Goal: Information Seeking & Learning: Learn about a topic

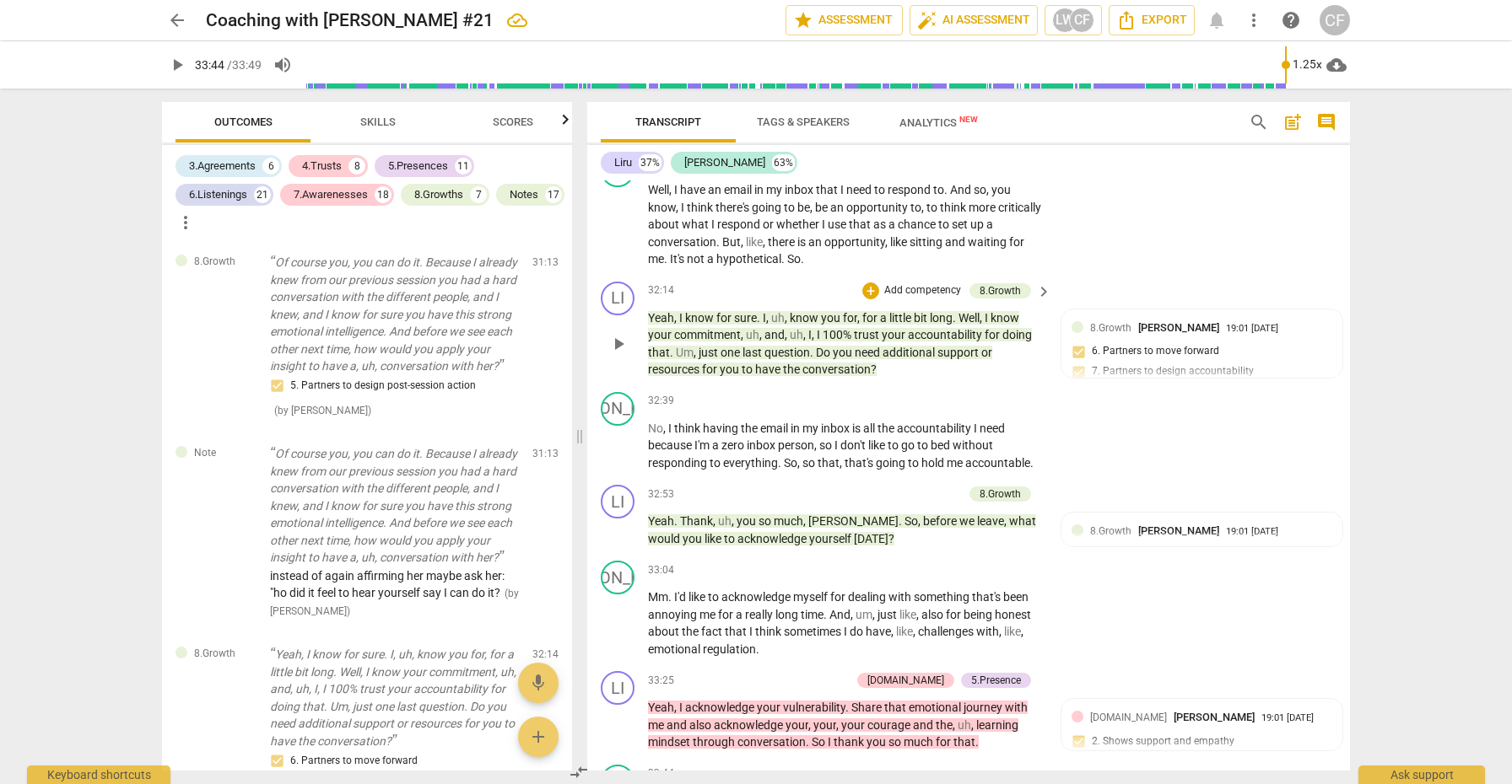
scroll to position [9088, 0]
type input "2025"
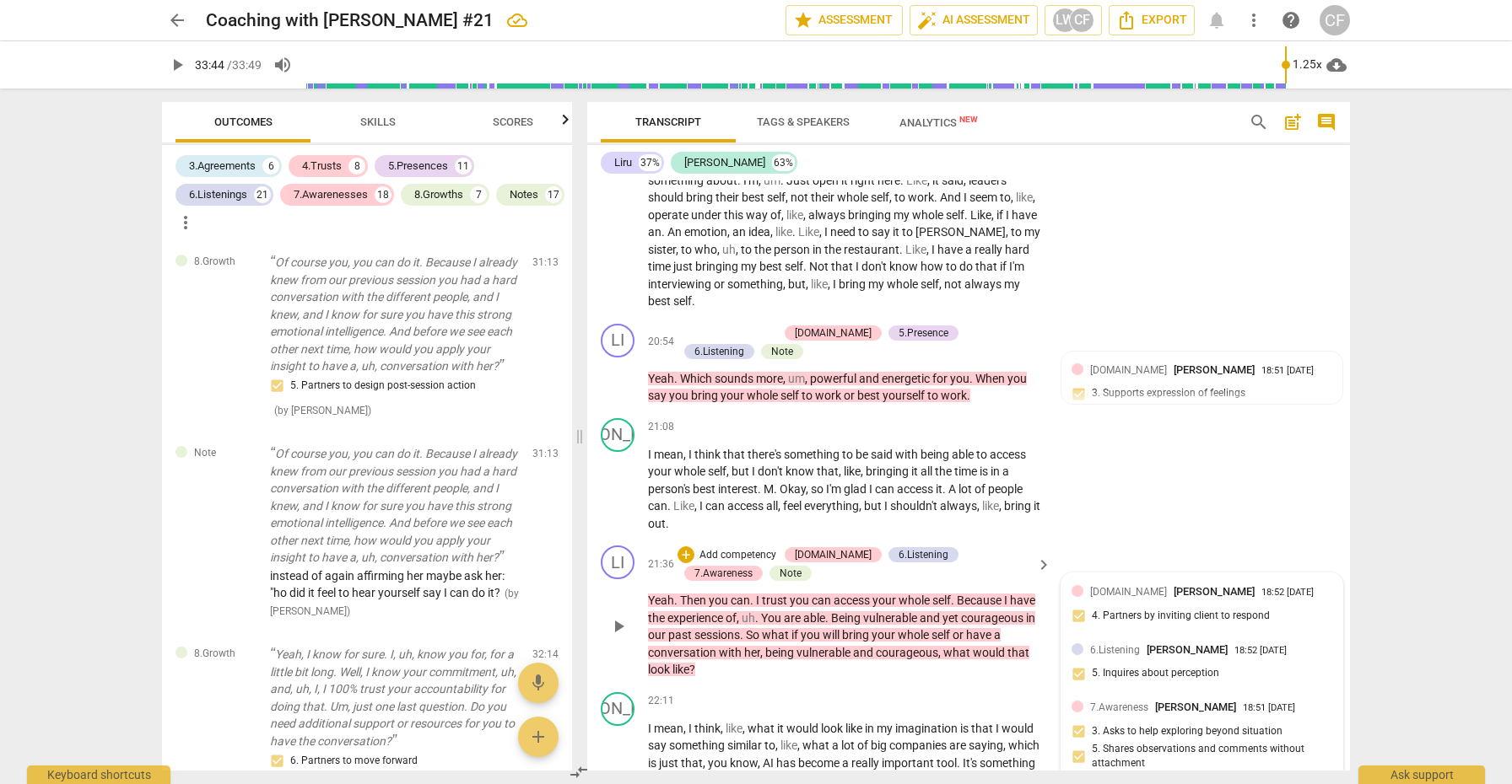
scroll to position [6091, 0]
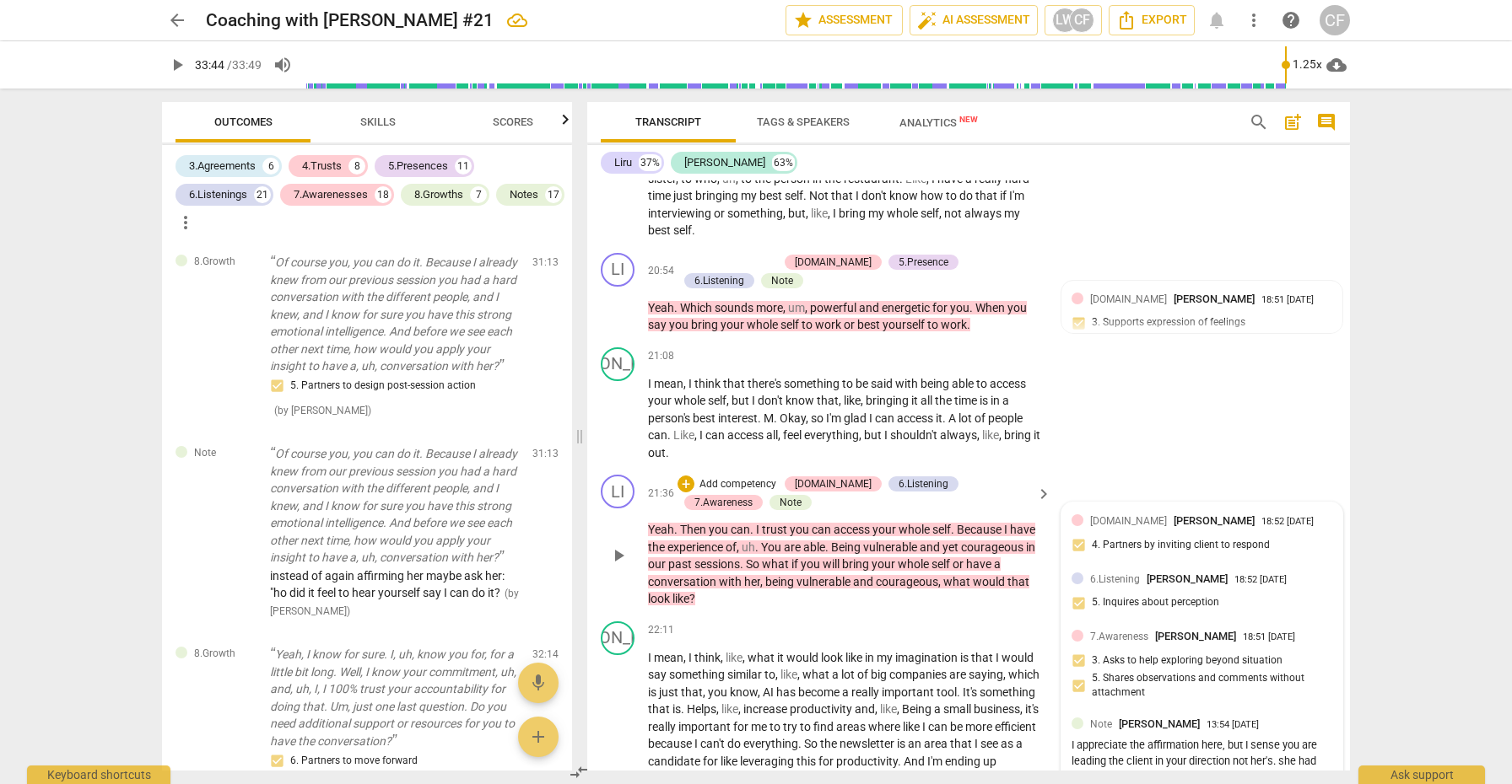
drag, startPoint x: 1478, startPoint y: 53, endPoint x: 1102, endPoint y: 497, distance: 581.8
click at [1102, 574] on span "6.Listening" at bounding box center [1115, 580] width 50 height 12
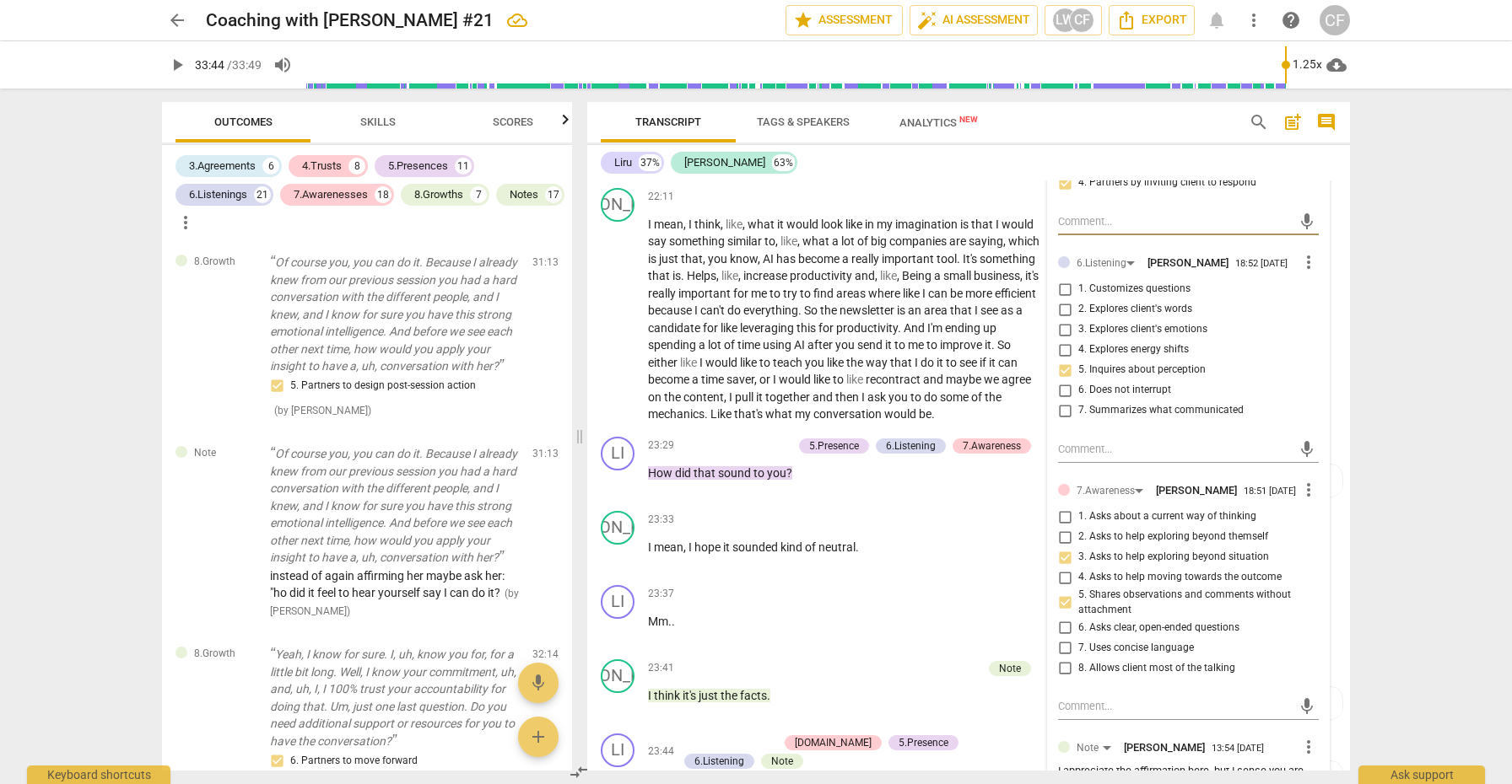
scroll to position [6528, 0]
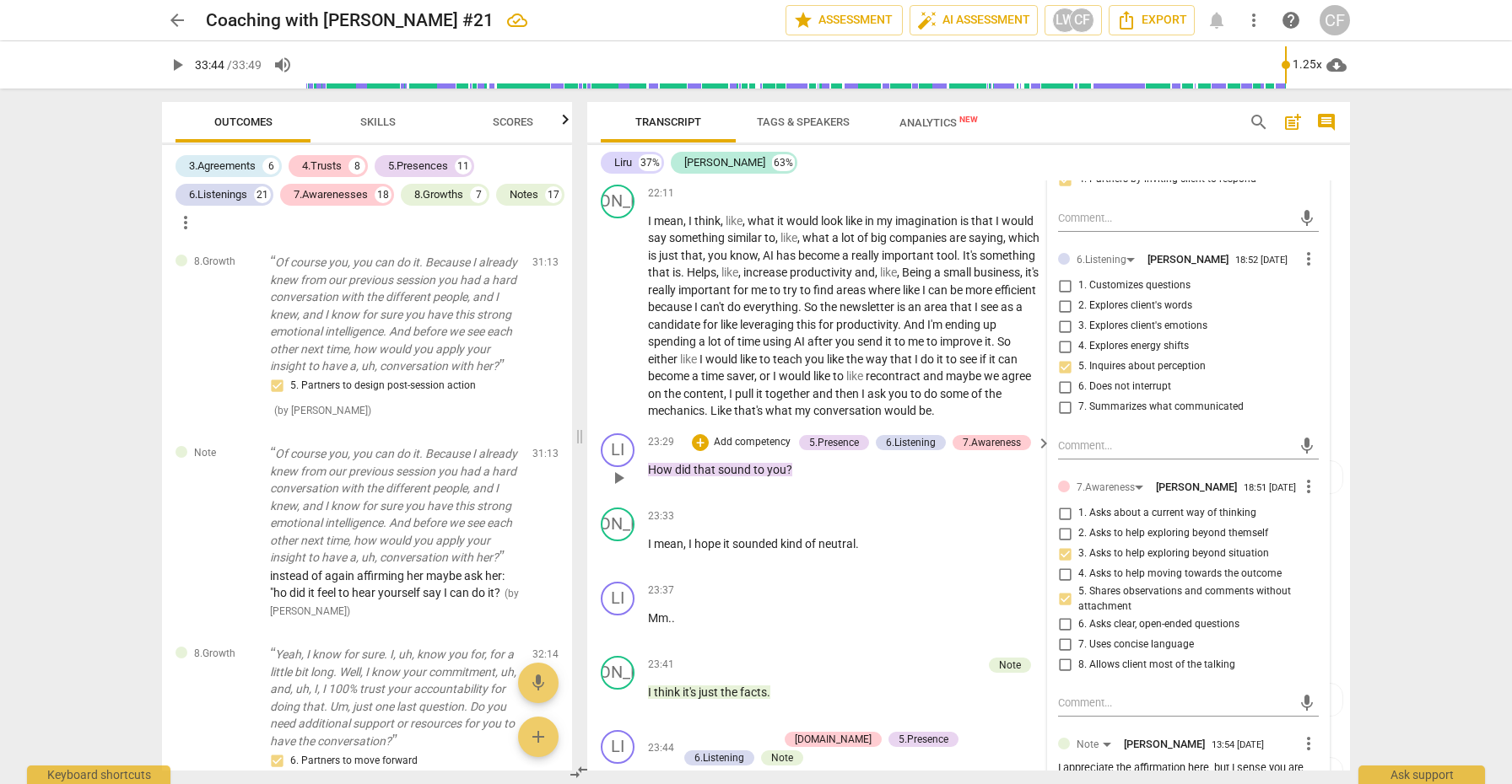
click at [866, 461] on p "How did that sound to you ?" at bounding box center [845, 470] width 395 height 17
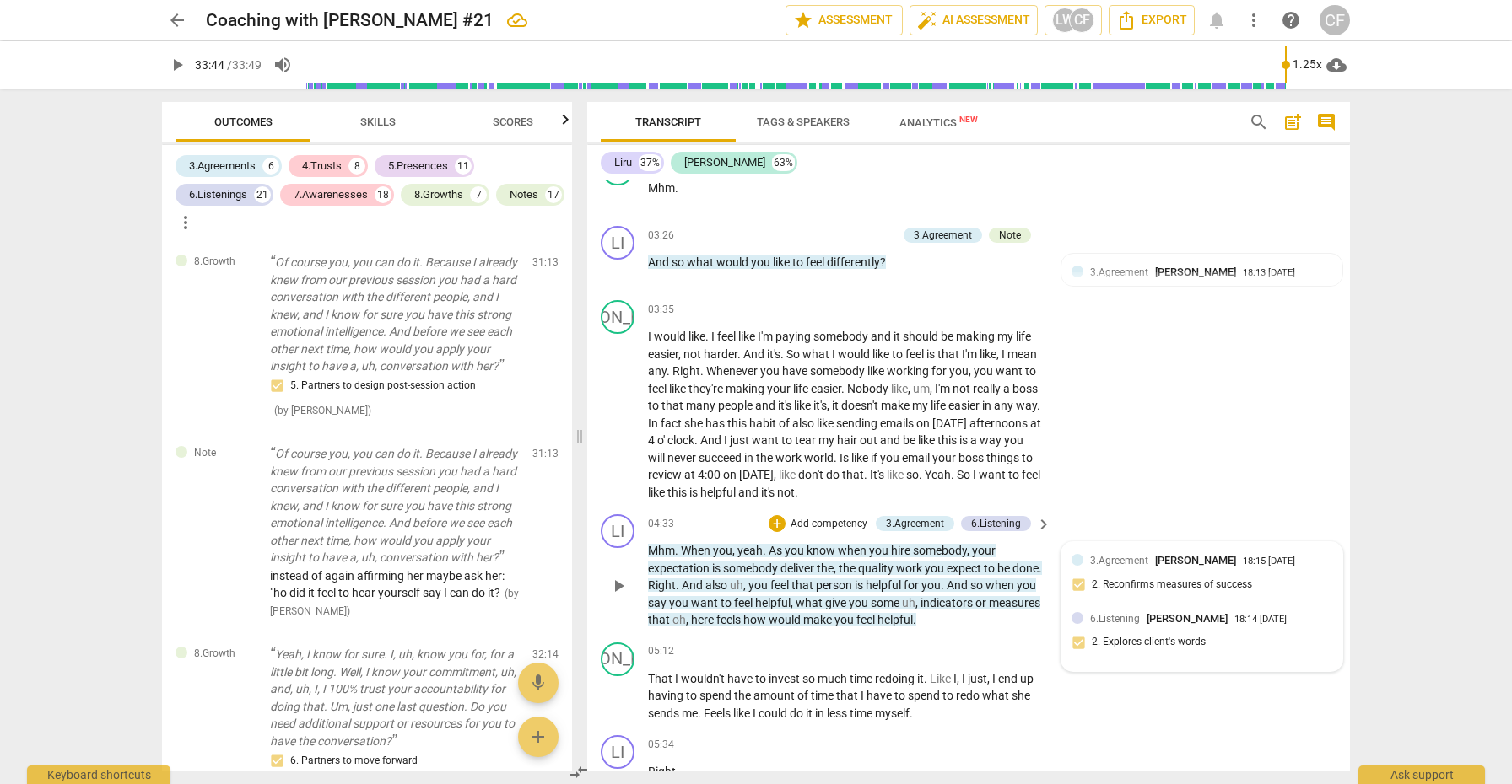
scroll to position [1276, 0]
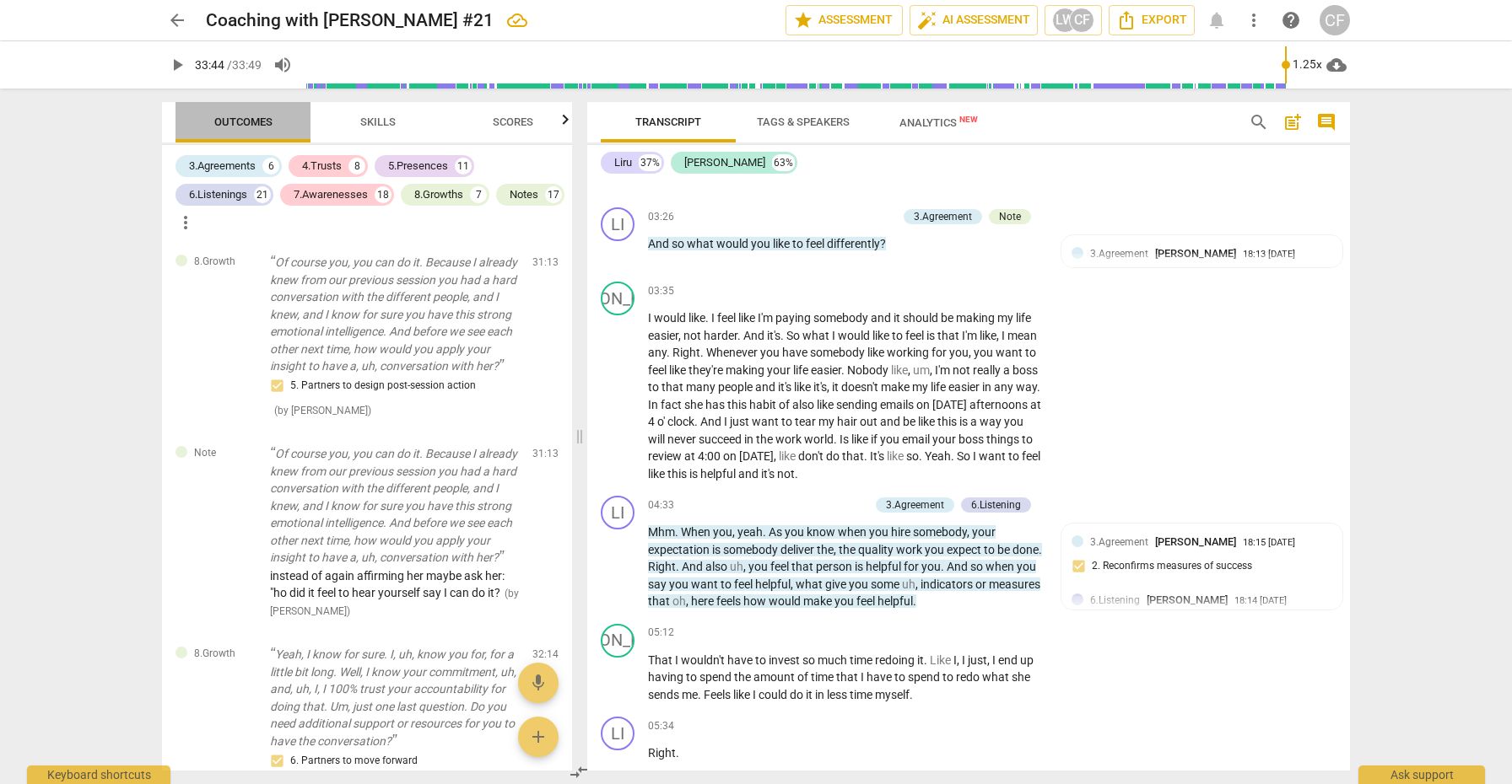
click at [246, 118] on span "Outcomes" at bounding box center [243, 122] width 58 height 13
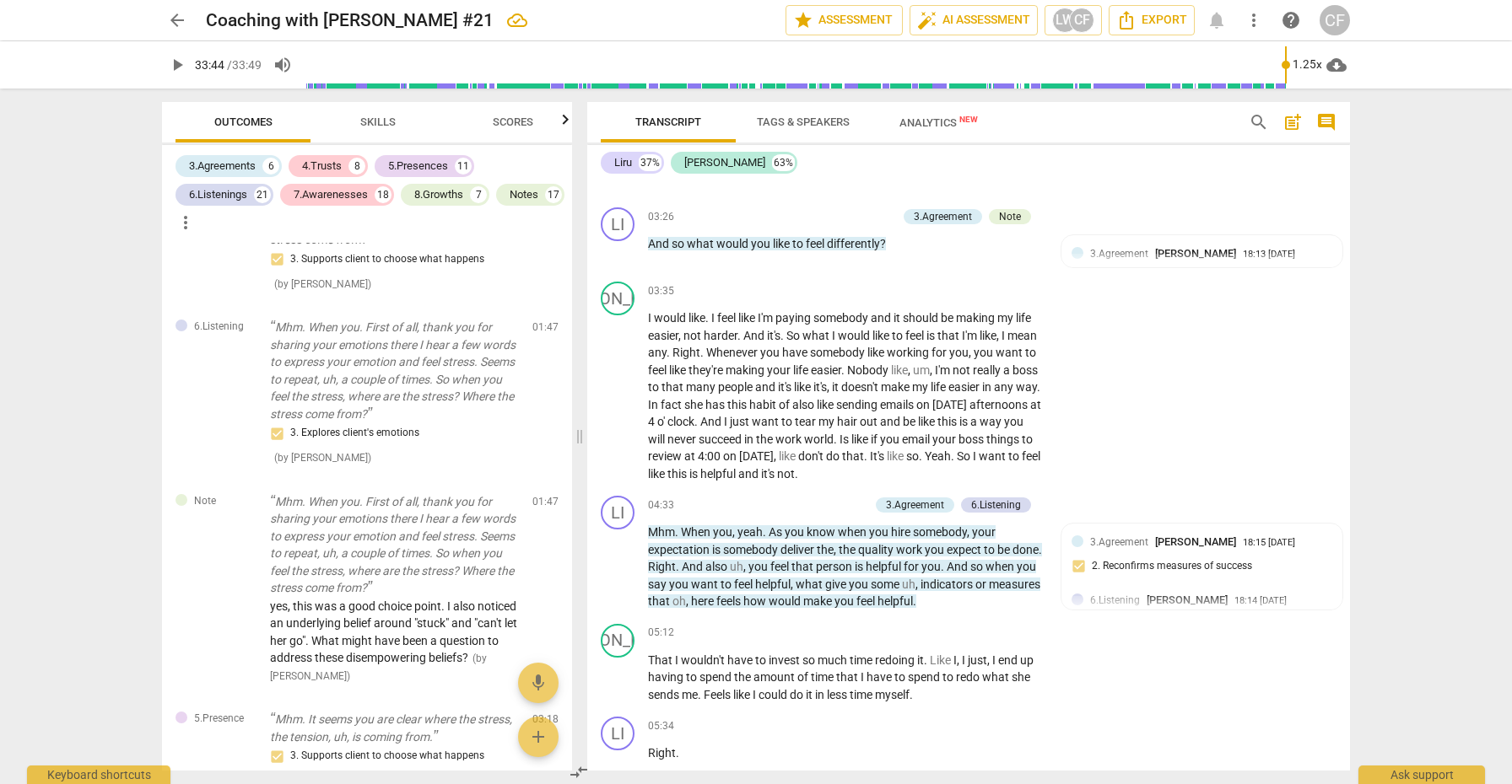
scroll to position [467, 0]
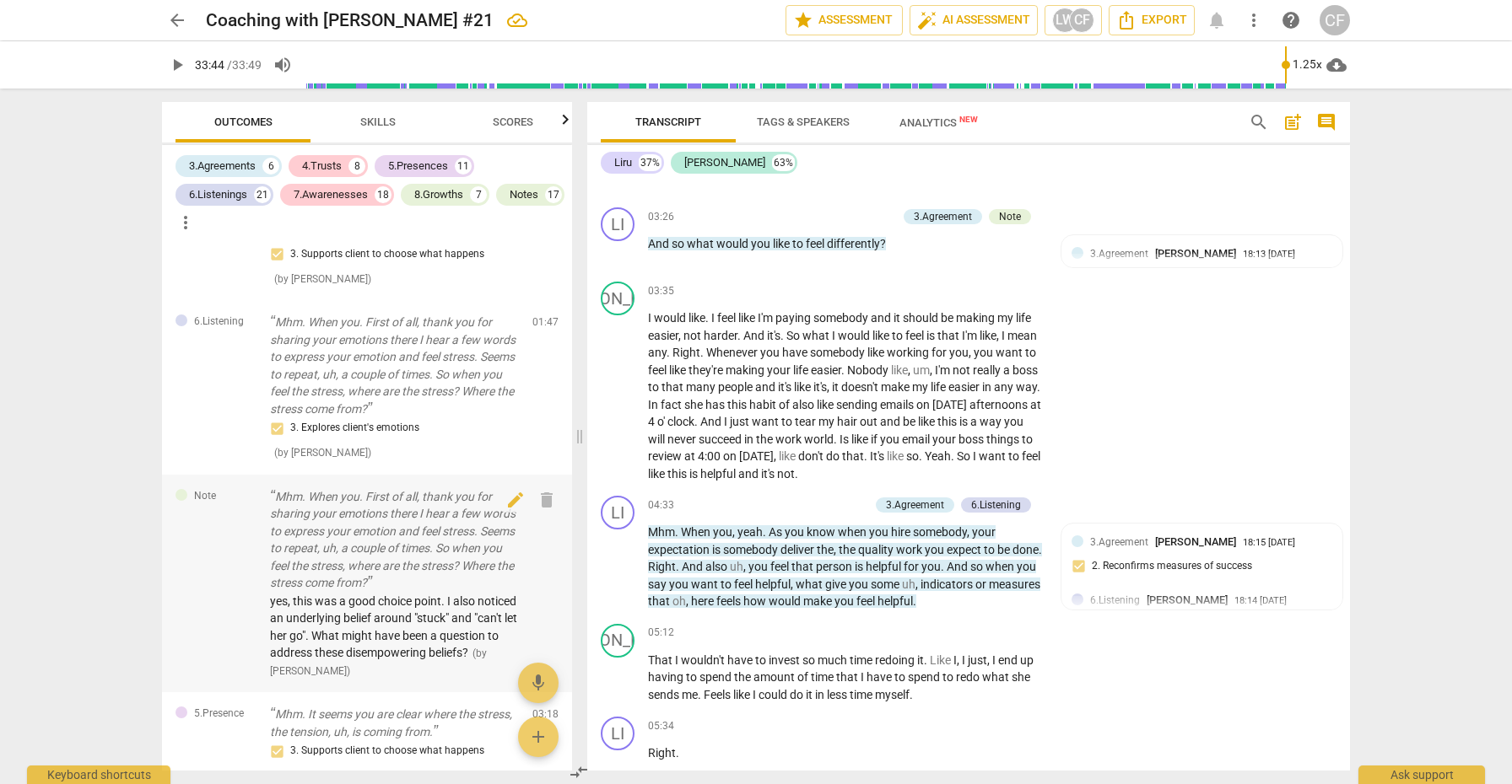
click at [326, 554] on p "Mhm. When you. First of all, thank you for sharing your emotions there I hear a…" at bounding box center [395, 540] width 249 height 104
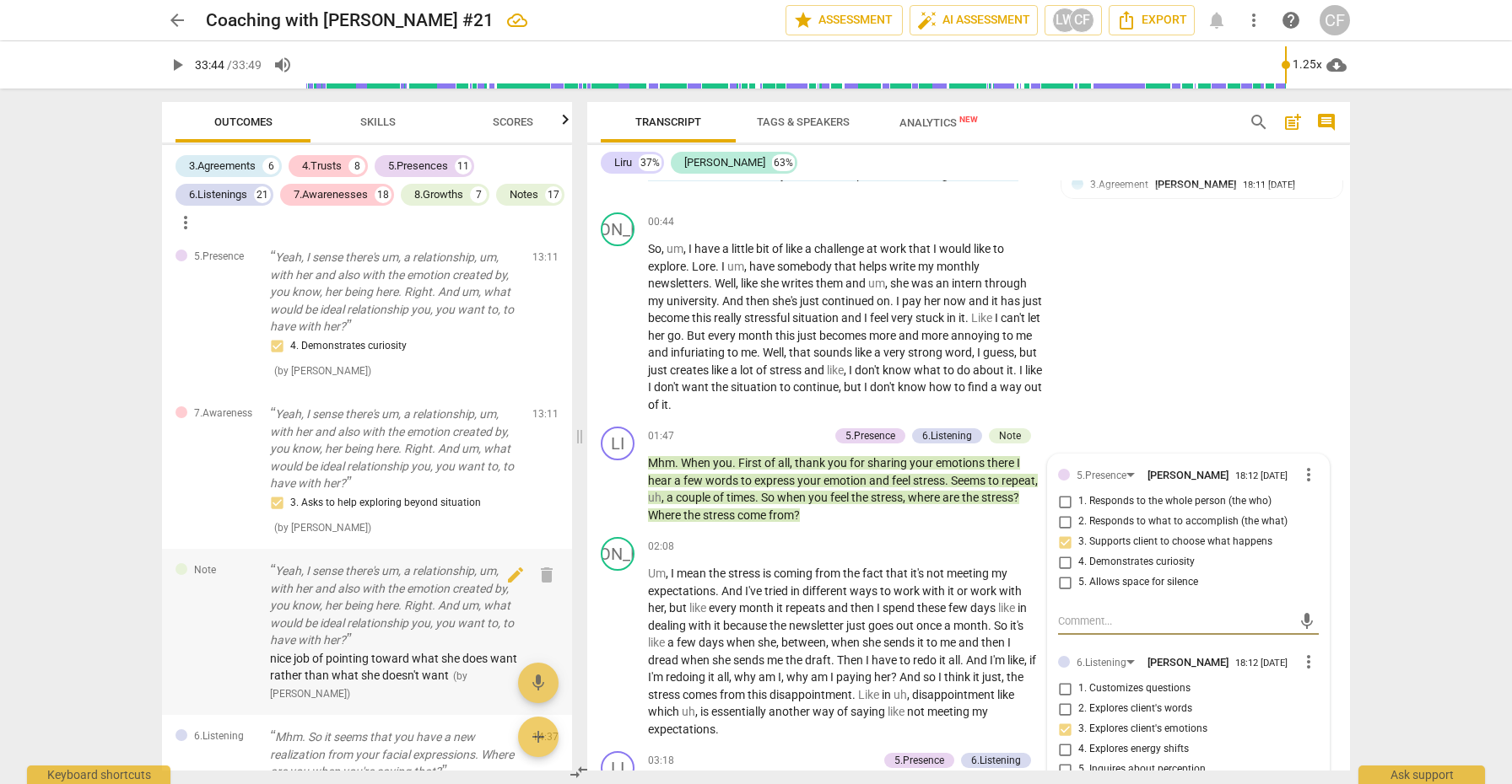
scroll to position [4565, 0]
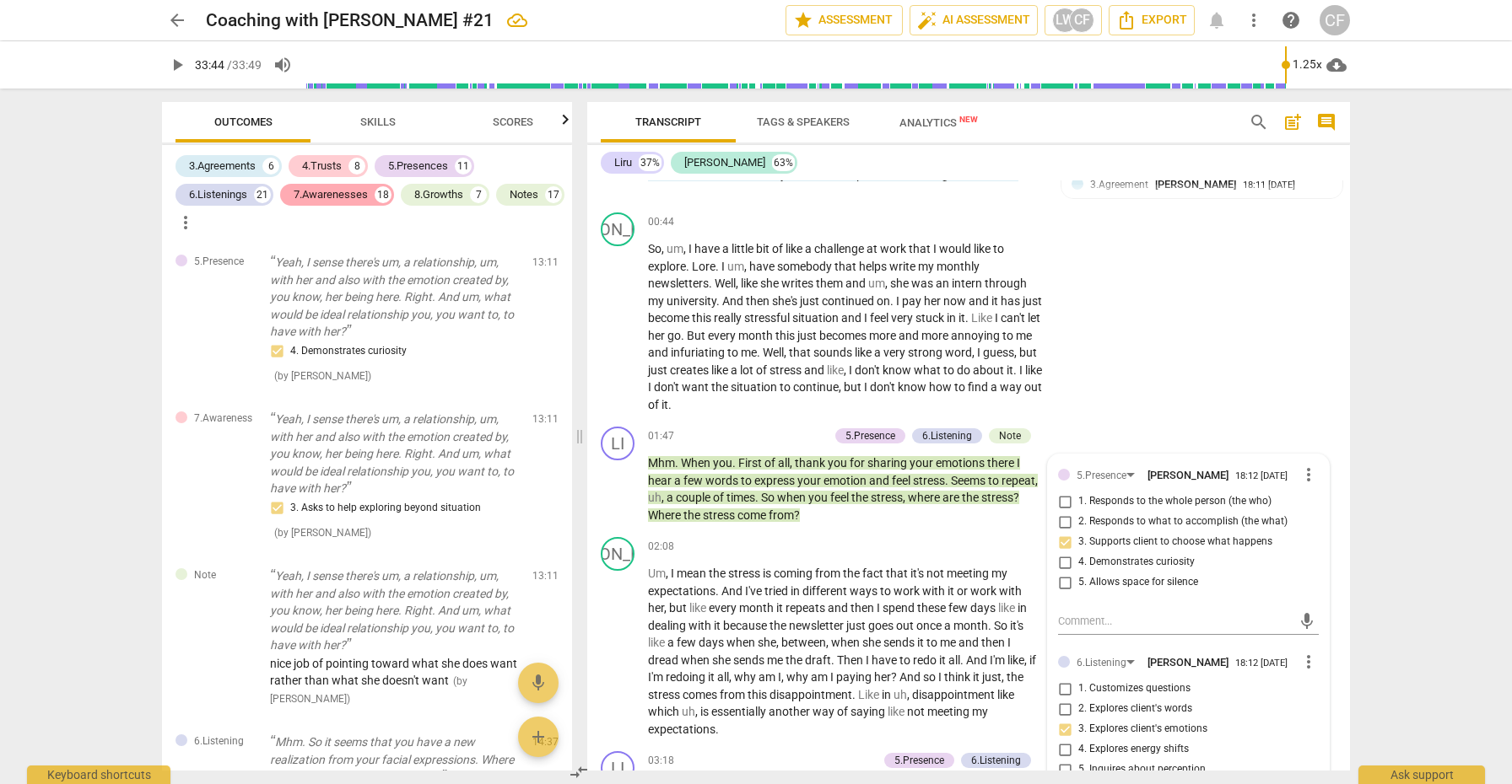
click at [342, 196] on div "7.Awarenesses" at bounding box center [330, 194] width 74 height 16
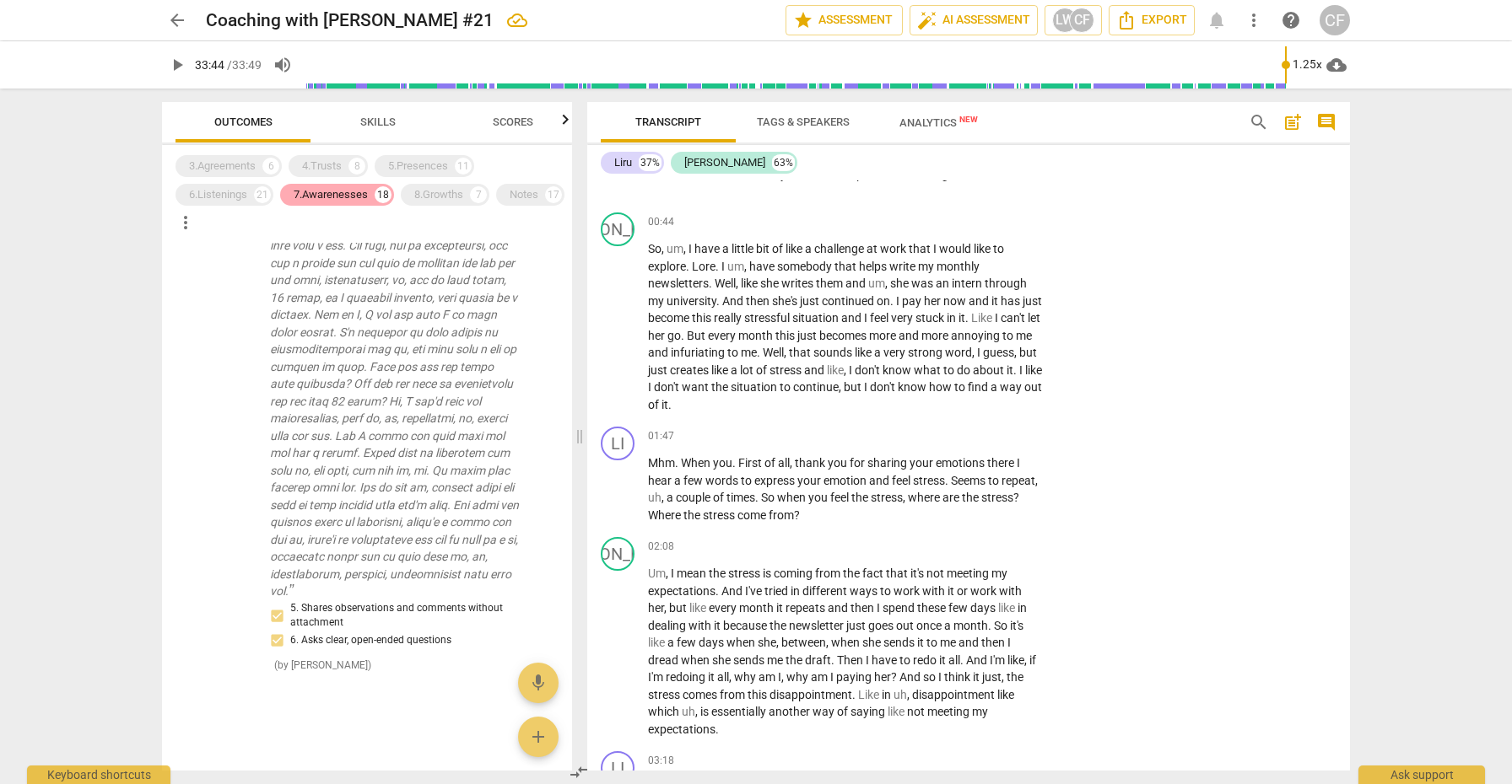
scroll to position [2577, 0]
click at [375, 119] on span "Skills" at bounding box center [377, 122] width 36 height 13
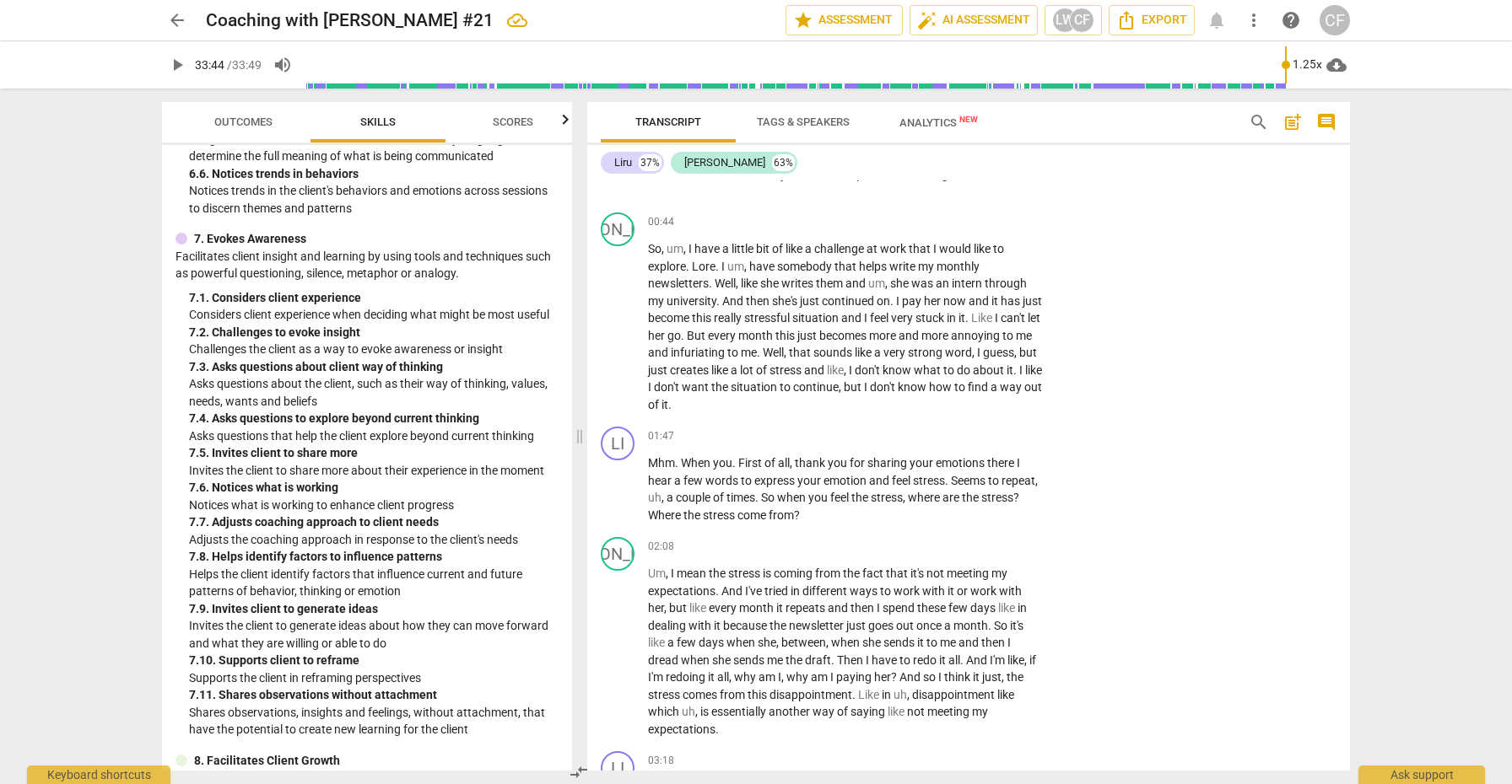
scroll to position [2544, 0]
click at [253, 119] on span "Outcomes" at bounding box center [243, 122] width 58 height 13
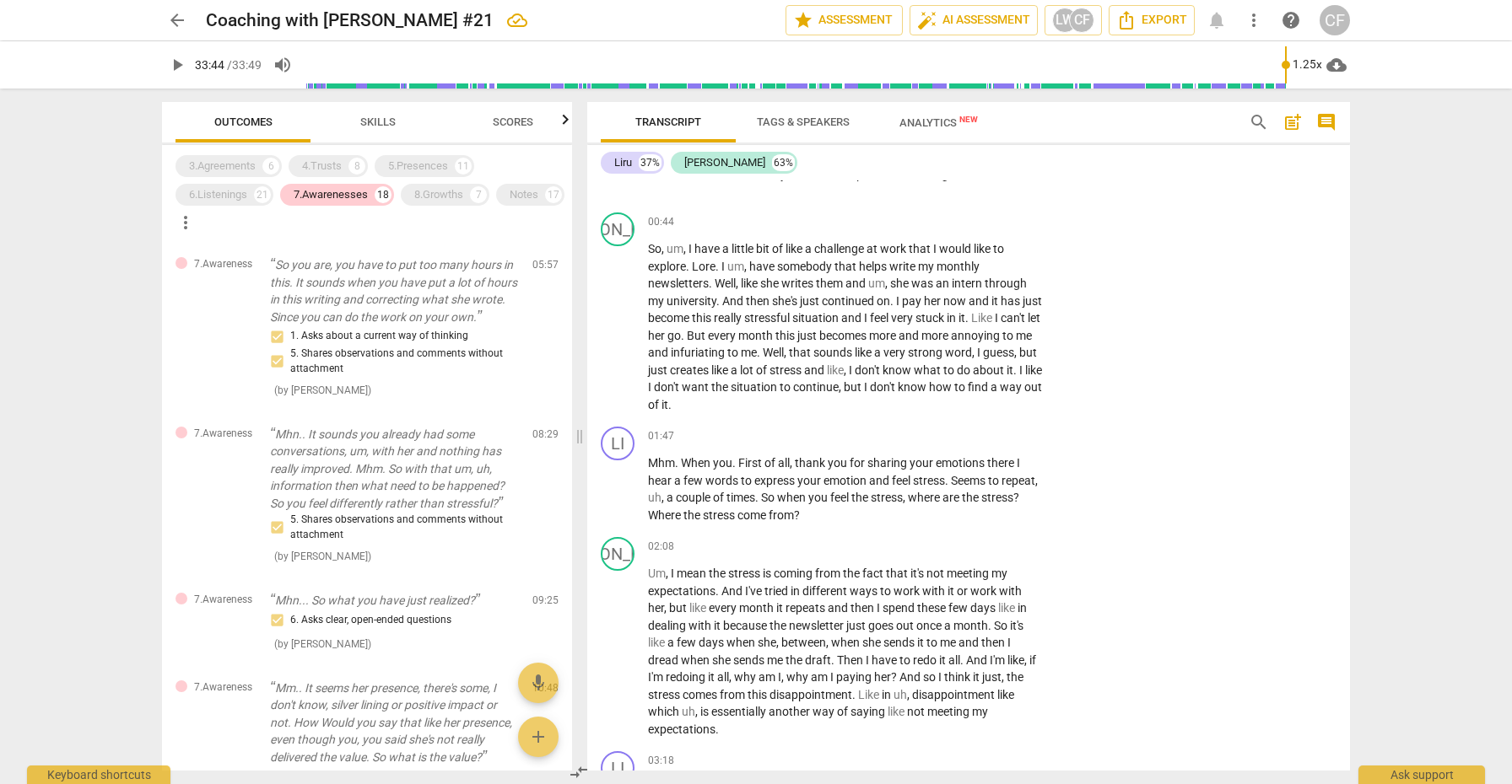
click at [244, 123] on span "Outcomes" at bounding box center [243, 122] width 58 height 13
click at [329, 199] on div "7.Awarenesses" at bounding box center [330, 194] width 74 height 16
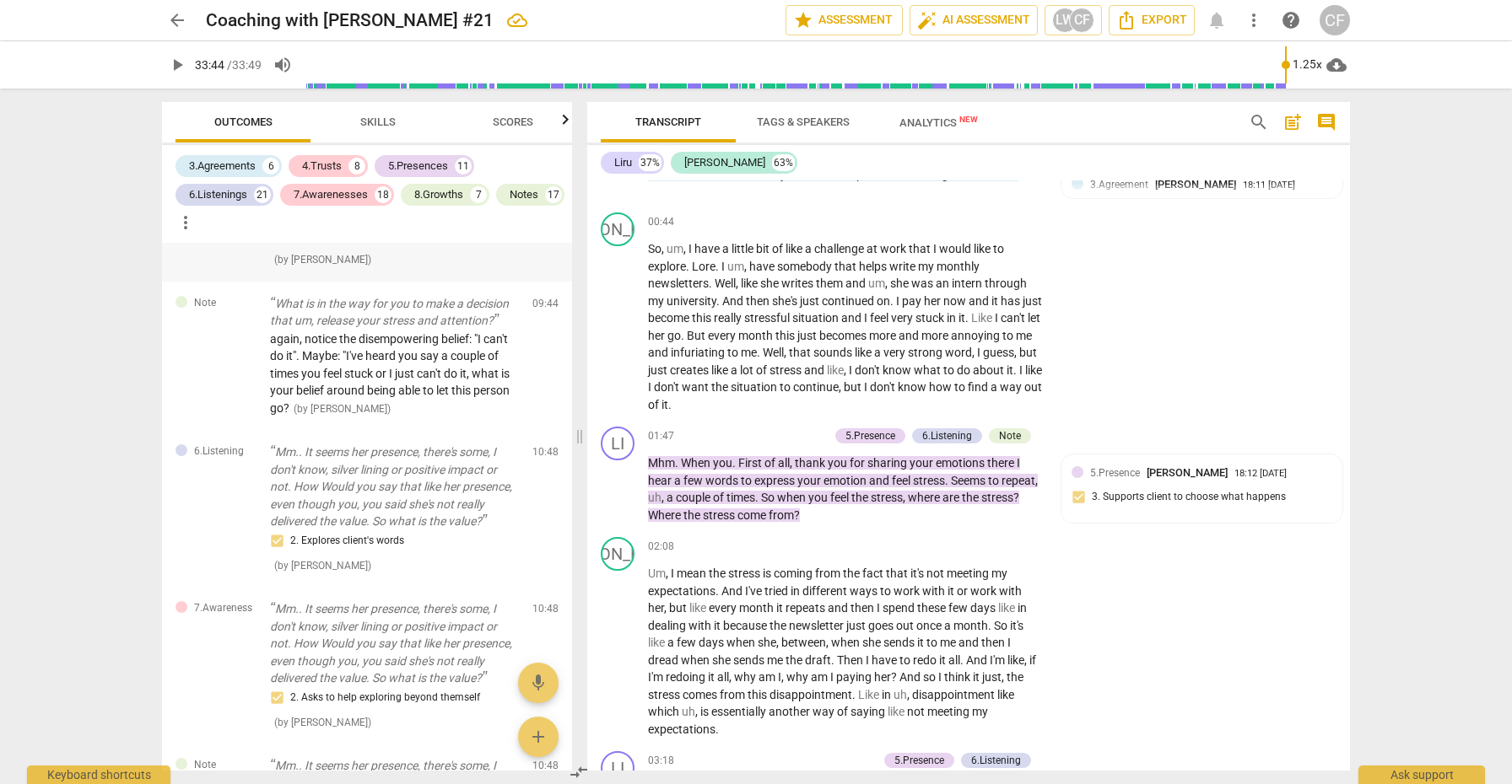
scroll to position [3395, 0]
click at [387, 404] on span "again, notice the disempowering belief: "I can't do it". Maybe: "I've heard you…" at bounding box center [390, 373] width 239 height 83
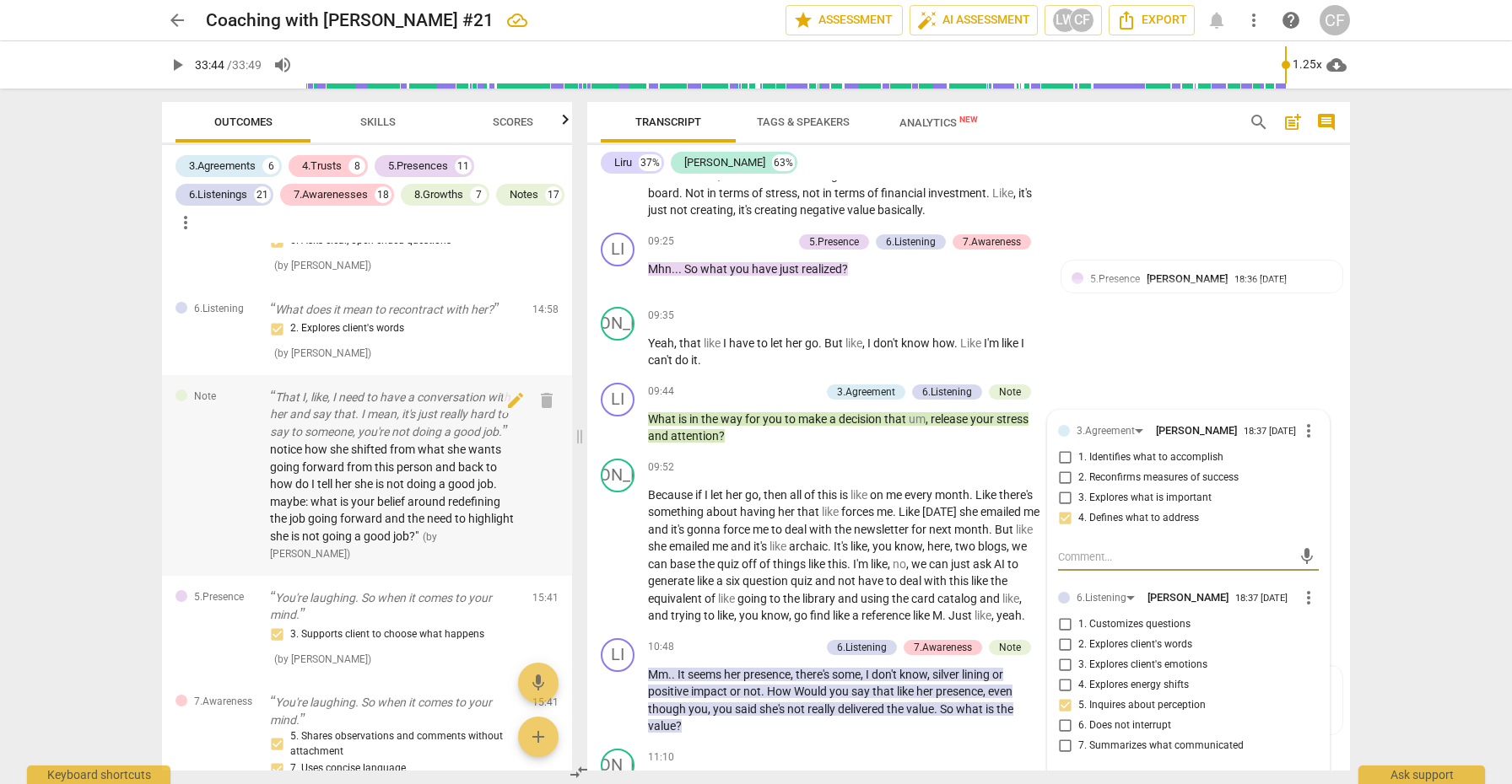
scroll to position [5280, 0]
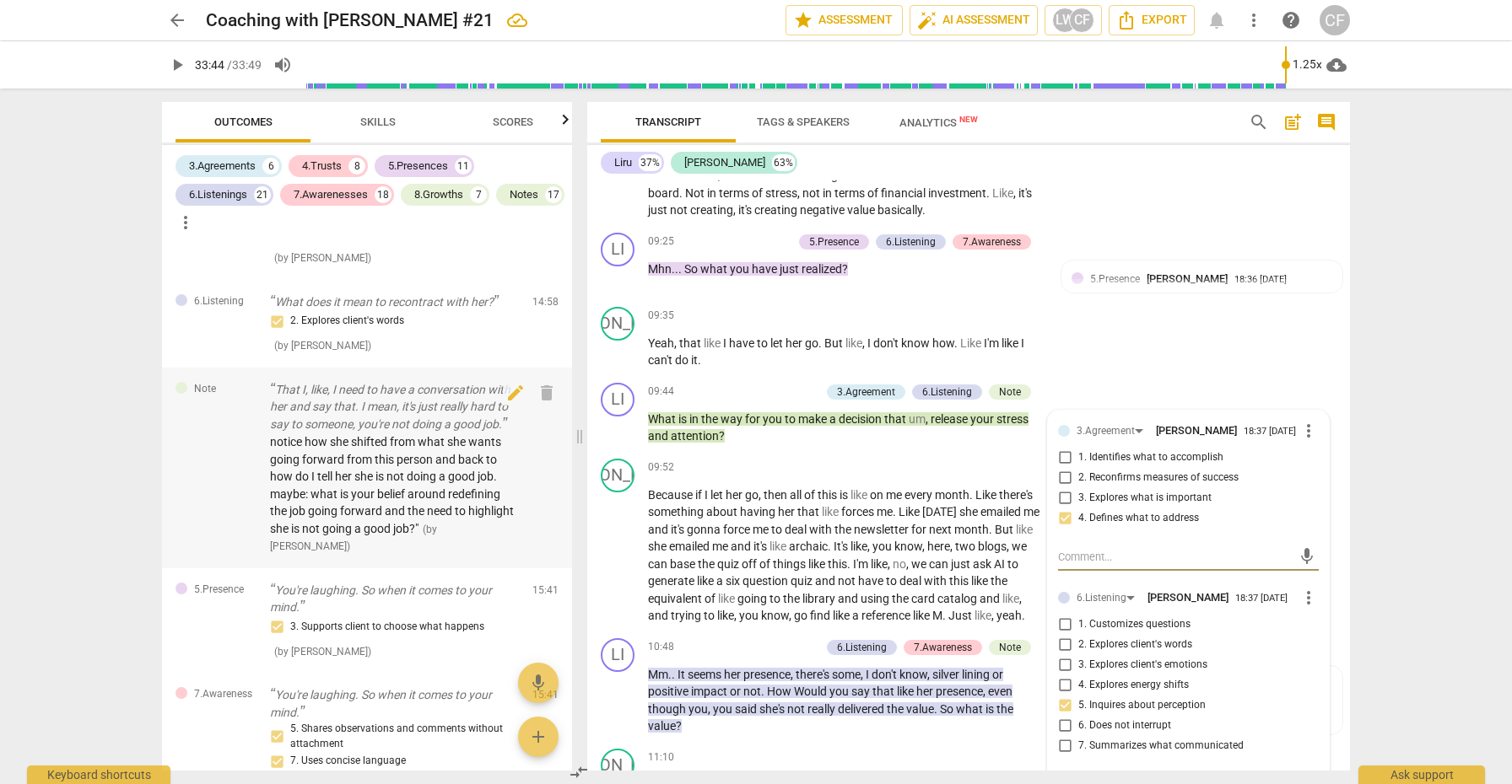
click at [358, 429] on p "That I, like, I need to have a conversation with her and say that. I mean, it's…" at bounding box center [395, 407] width 249 height 52
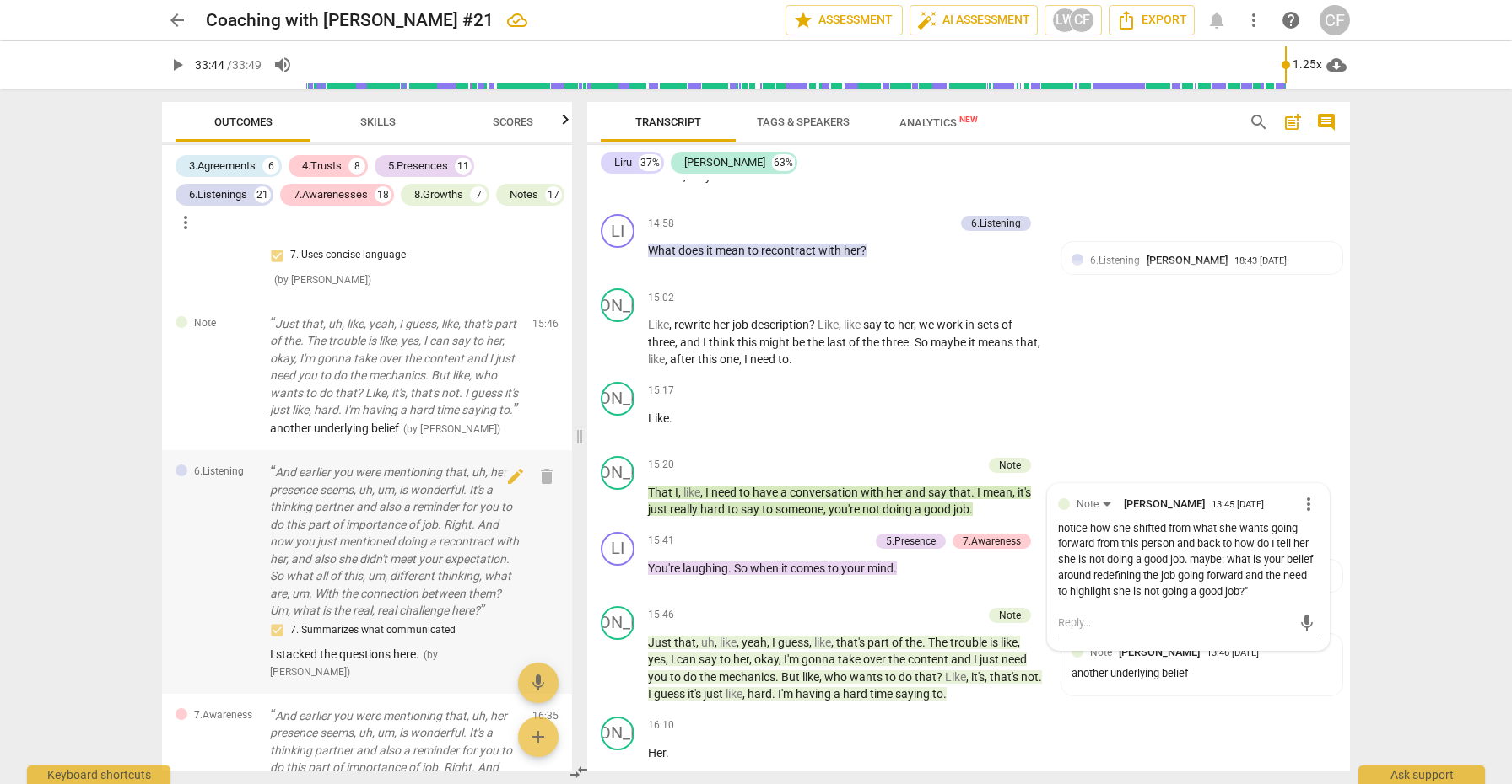
scroll to position [5777, 0]
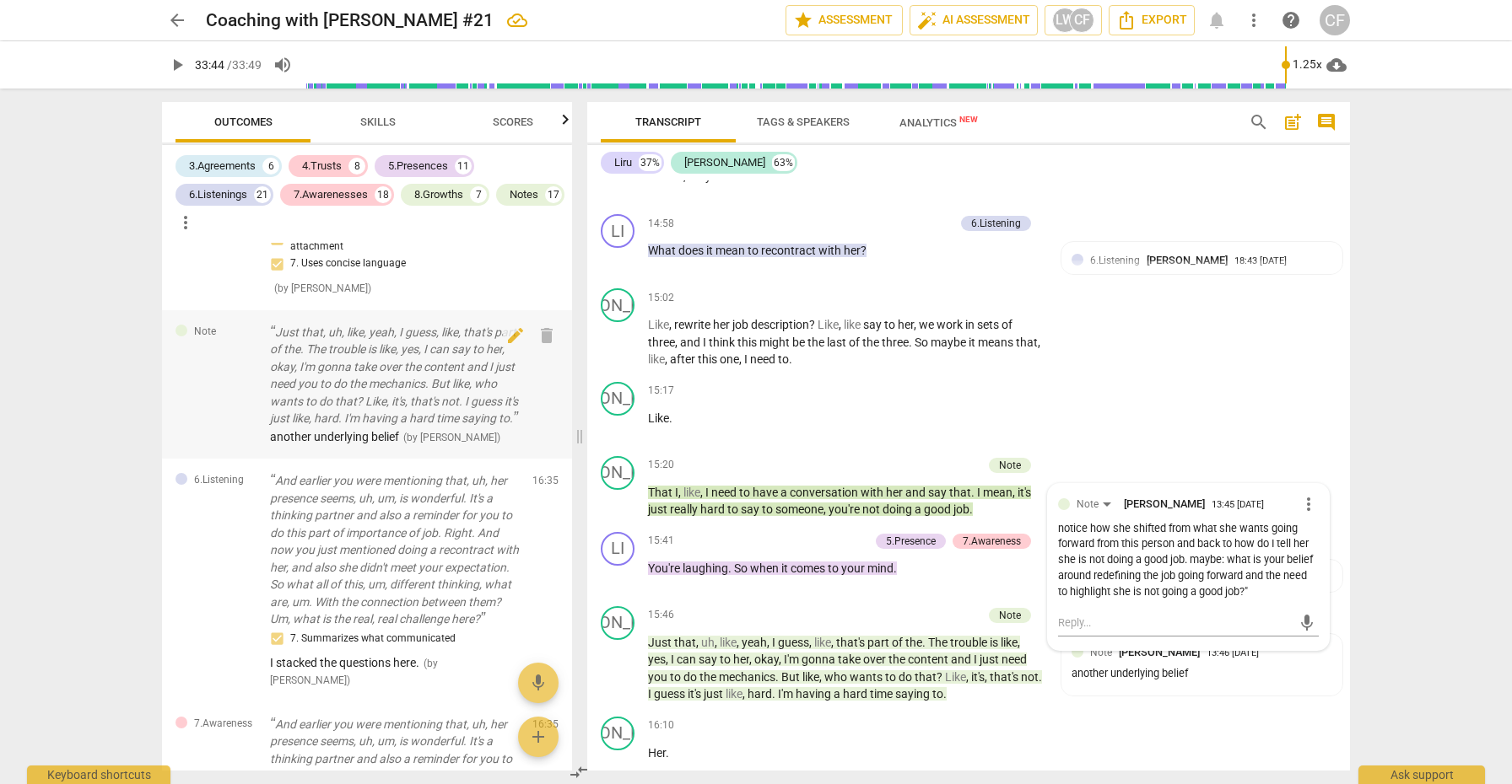
click at [355, 402] on p "Just that, uh, like, yeah, I guess, like, that's part of the. The trouble is li…" at bounding box center [395, 376] width 249 height 104
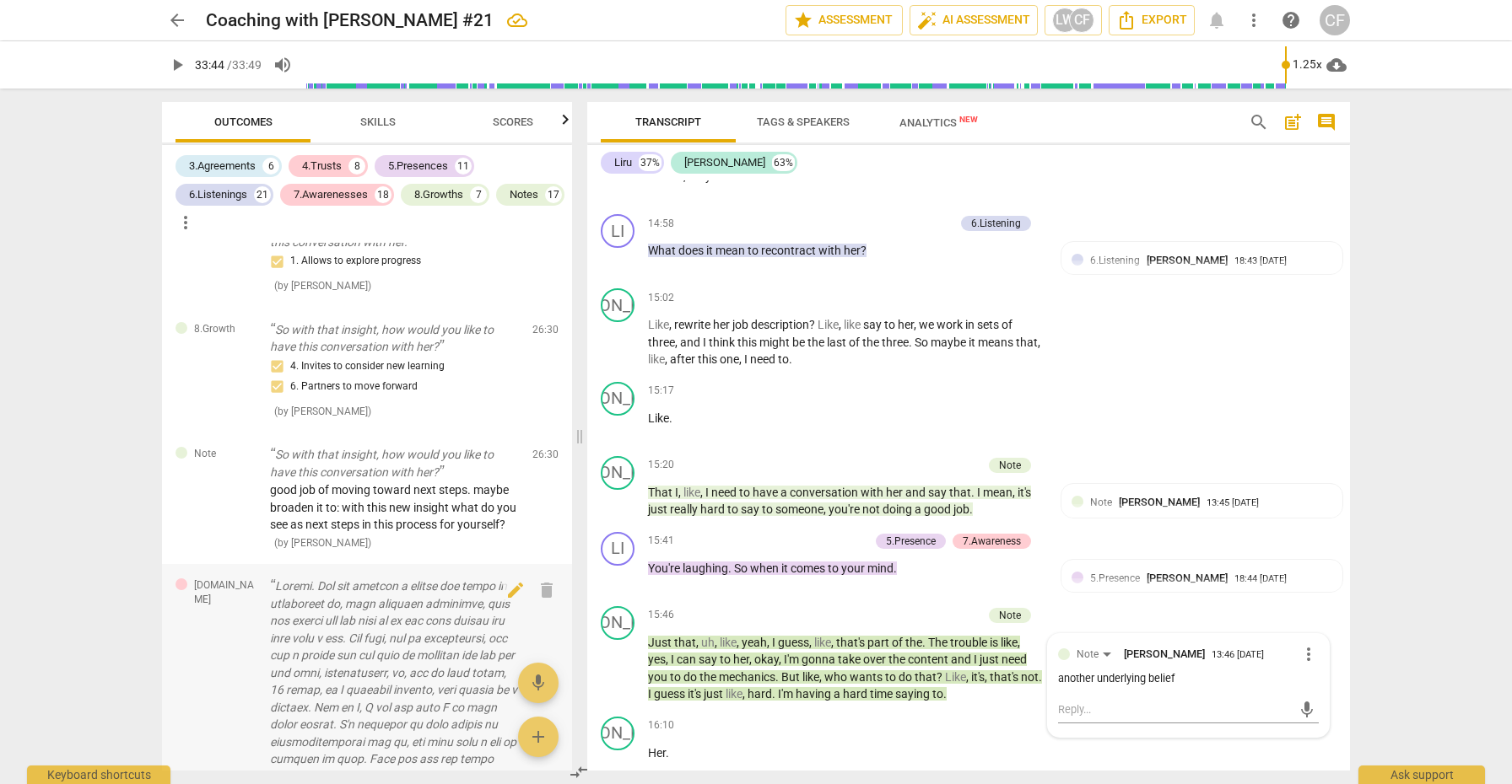
scroll to position [10602, 0]
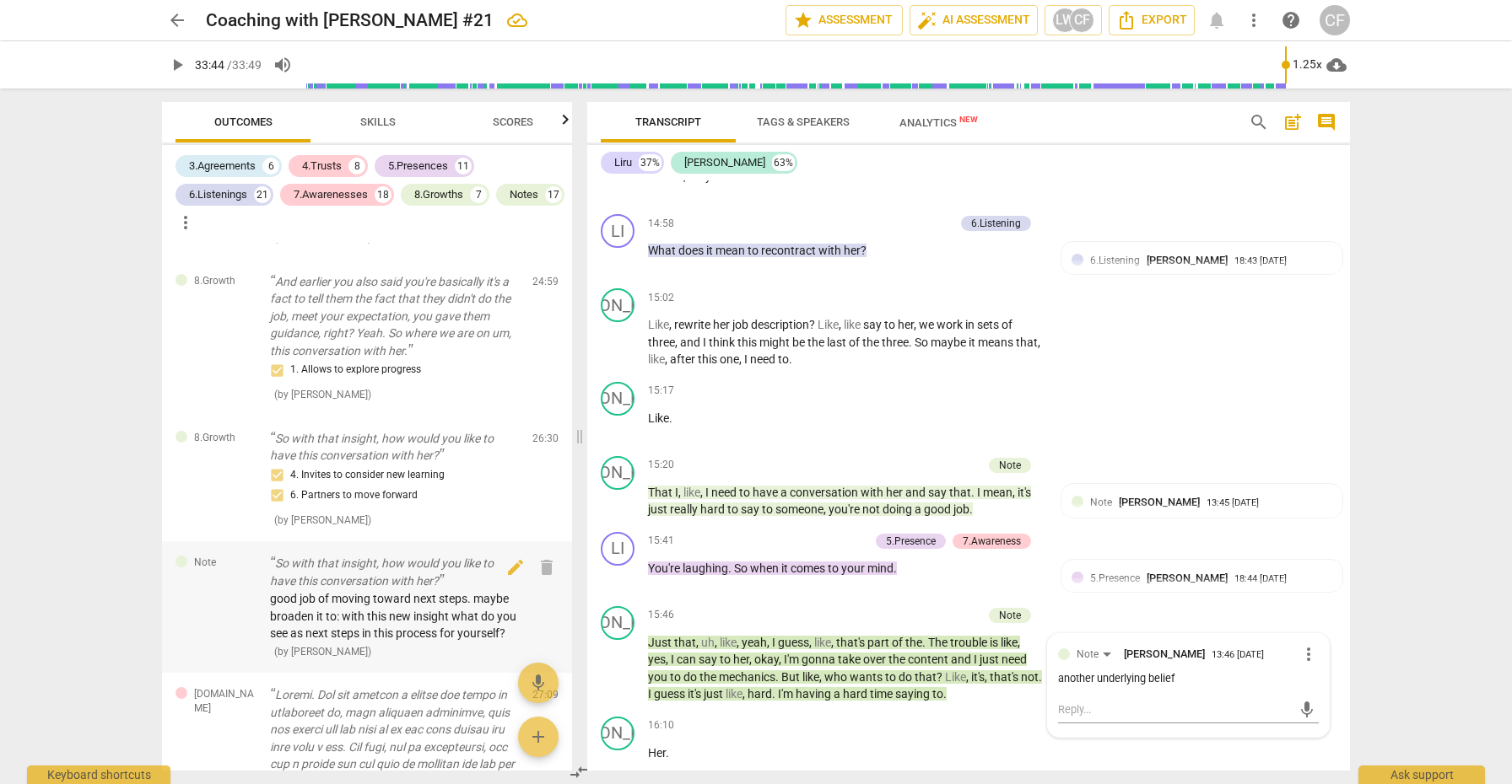
click at [364, 592] on span "good job of moving toward next steps. maybe broaden it to: with this new insigh…" at bounding box center [393, 616] width 246 height 48
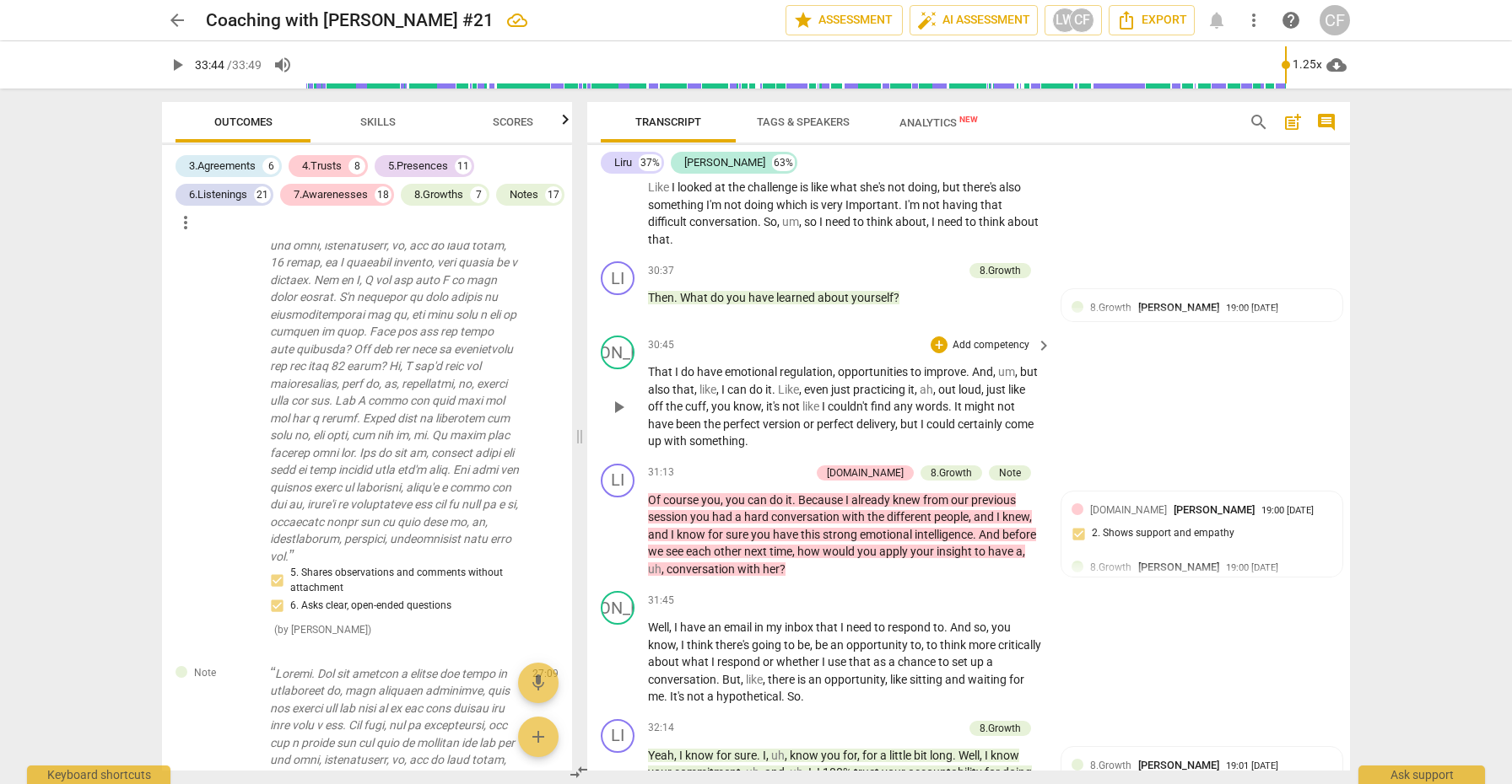
scroll to position [8558, 0]
